Goal: Register for event/course

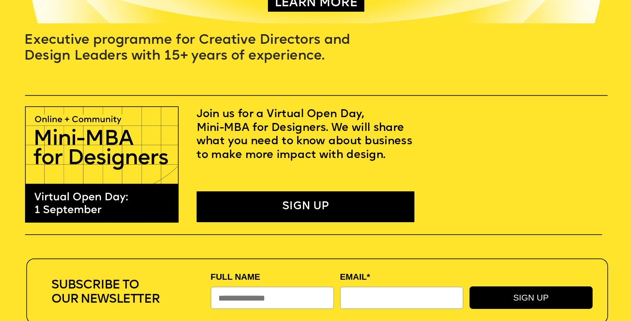
scroll to position [213, 0]
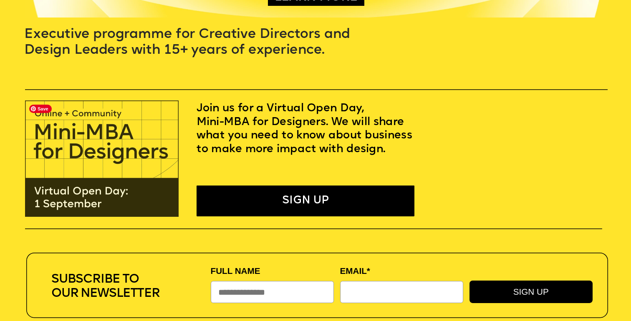
click at [129, 209] on img at bounding box center [102, 159] width 154 height 116
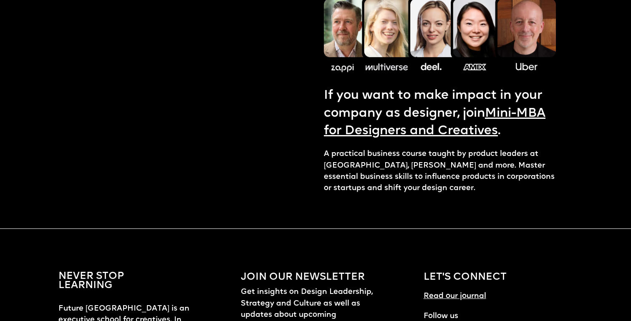
scroll to position [1141, 0]
click at [457, 122] on link "Mini-MBA for Designers and Creatives" at bounding box center [435, 123] width 222 height 30
